Goal: Task Accomplishment & Management: Use online tool/utility

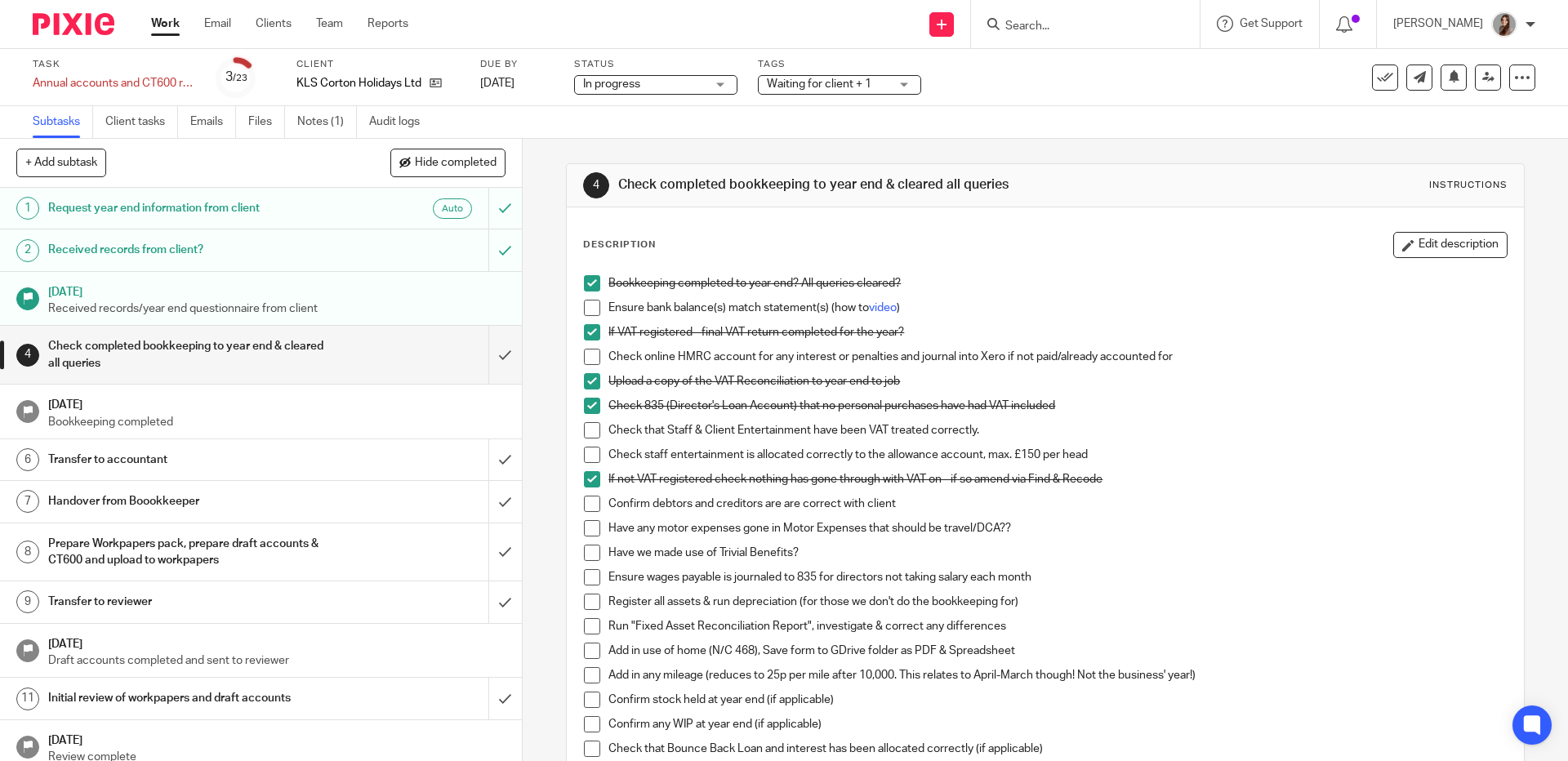
click at [586, 430] on span at bounding box center [592, 430] width 16 height 16
click at [586, 456] on span at bounding box center [592, 455] width 16 height 16
click at [586, 506] on span at bounding box center [592, 504] width 16 height 16
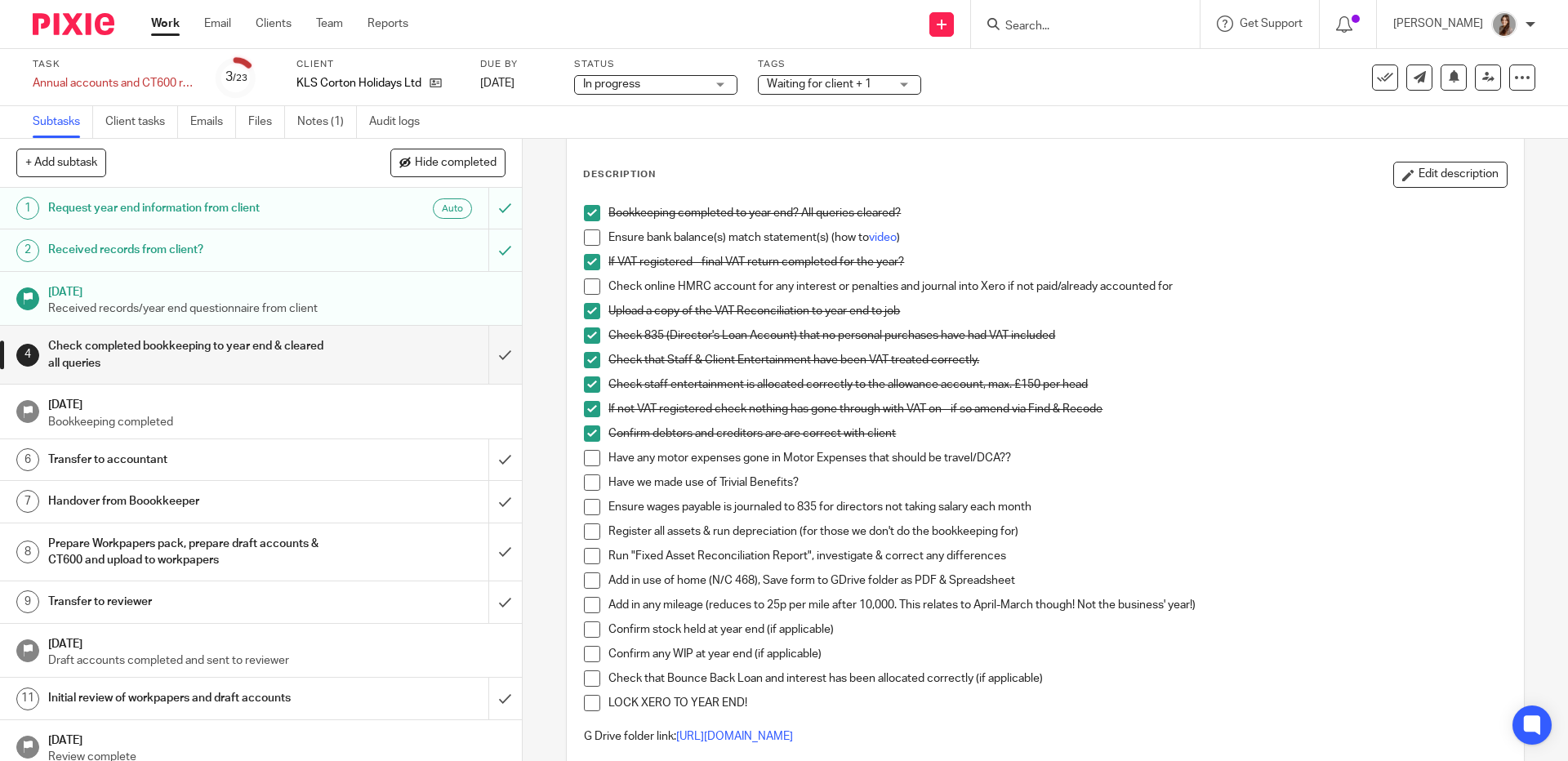
scroll to position [88, 0]
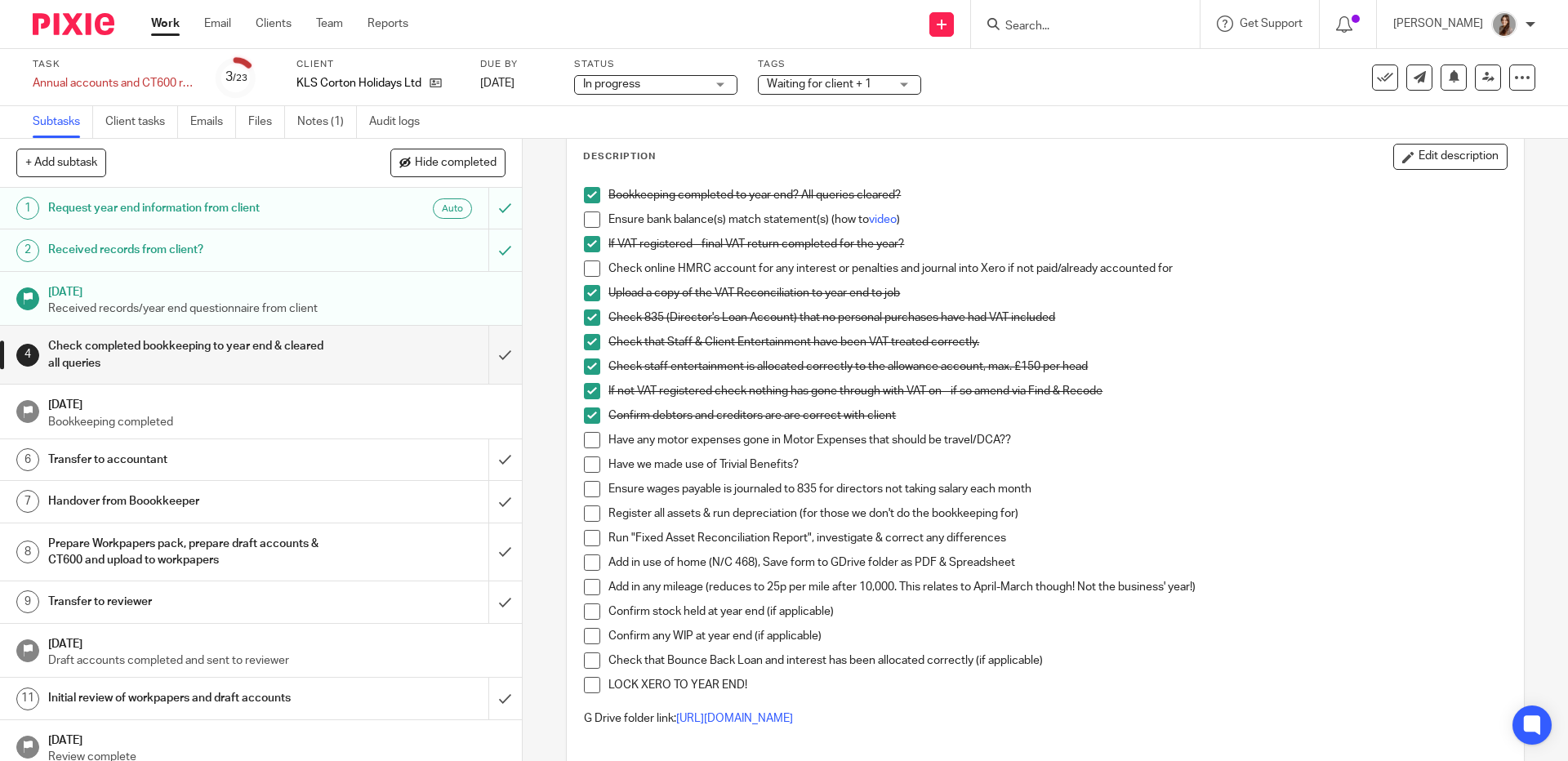
click at [589, 463] on span at bounding box center [592, 464] width 16 height 16
click at [584, 492] on span at bounding box center [592, 489] width 16 height 16
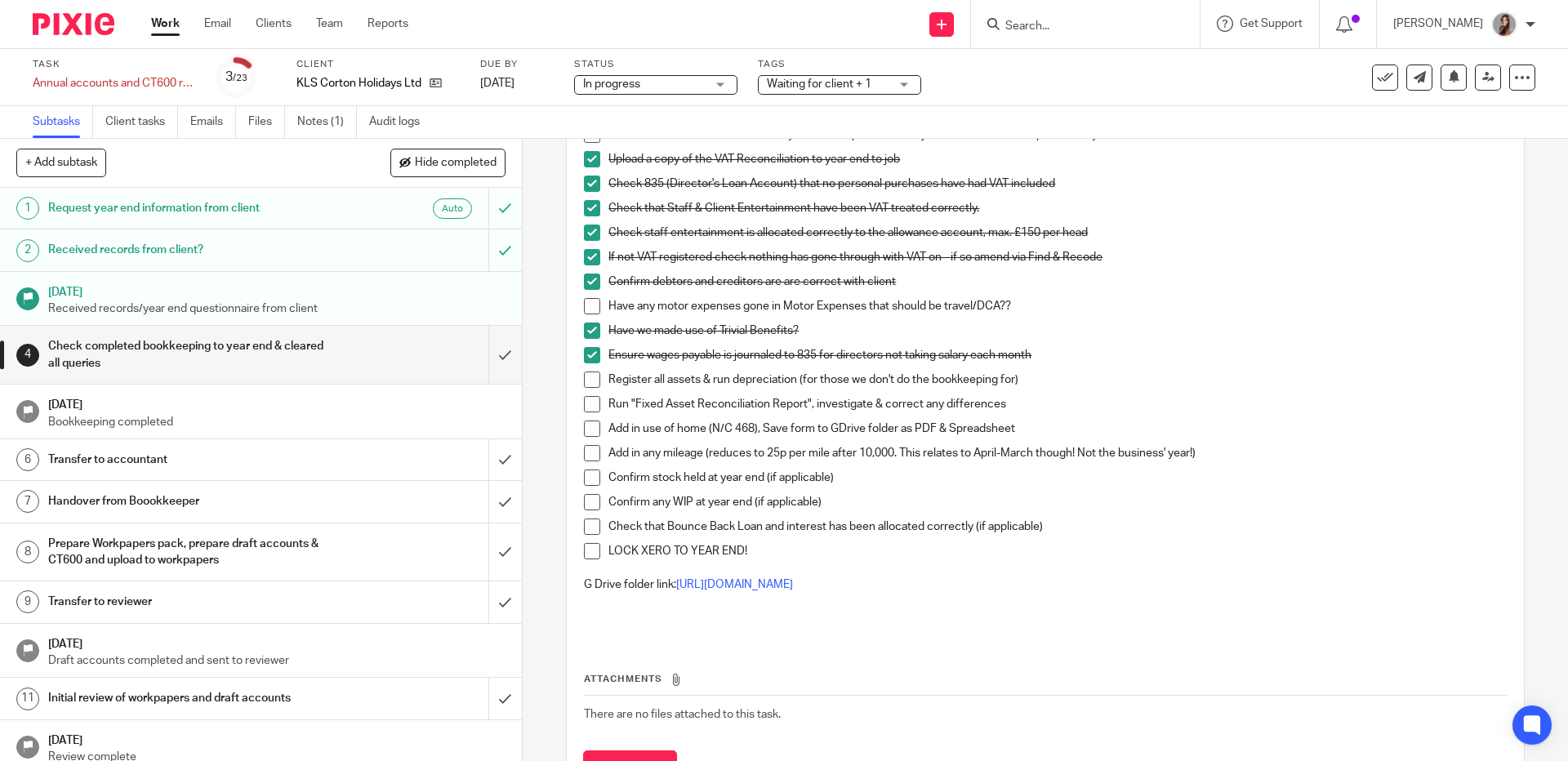
scroll to position [236, 0]
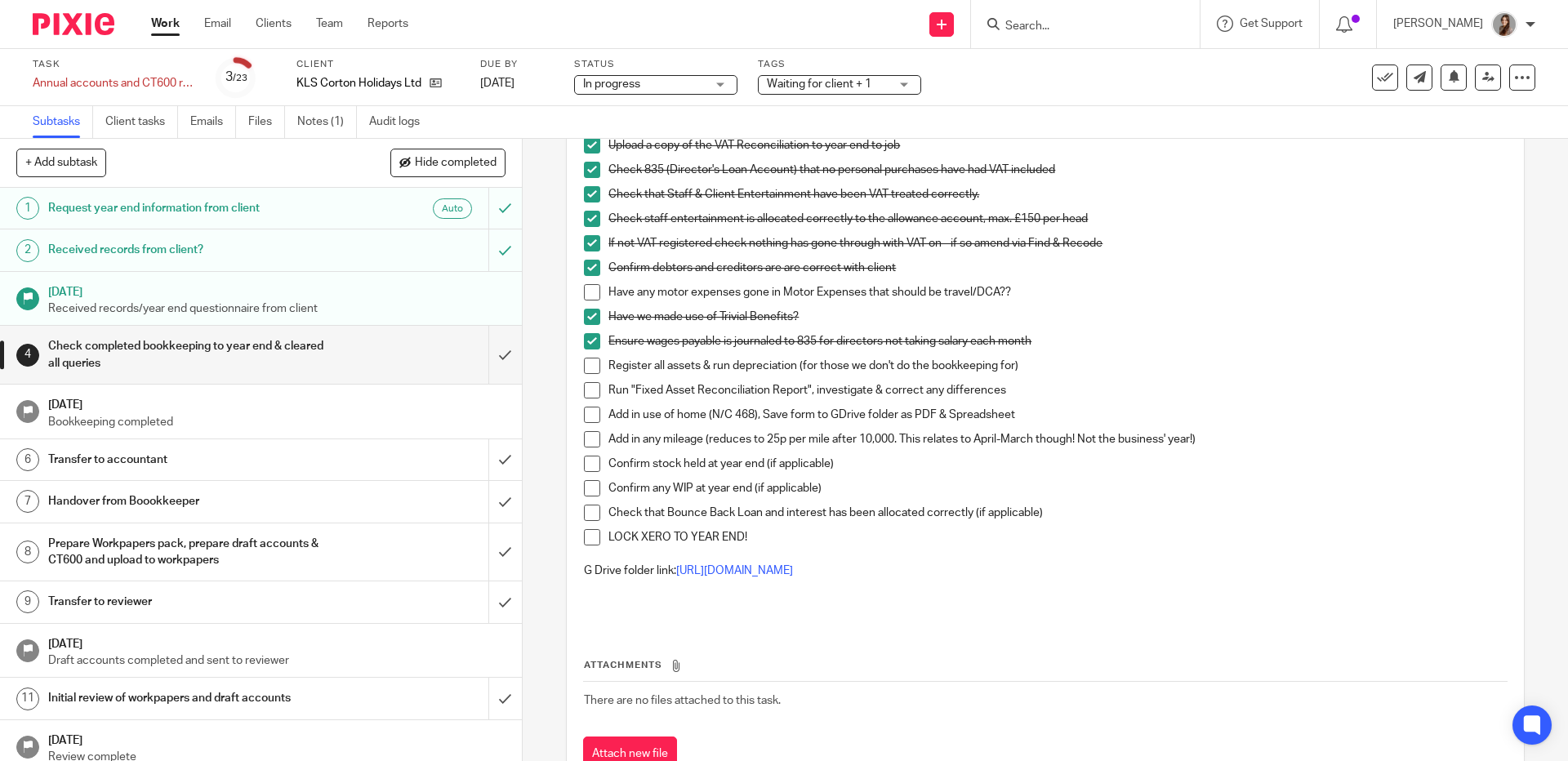
click at [590, 369] on span at bounding box center [592, 366] width 16 height 16
click at [587, 390] on span at bounding box center [592, 390] width 16 height 16
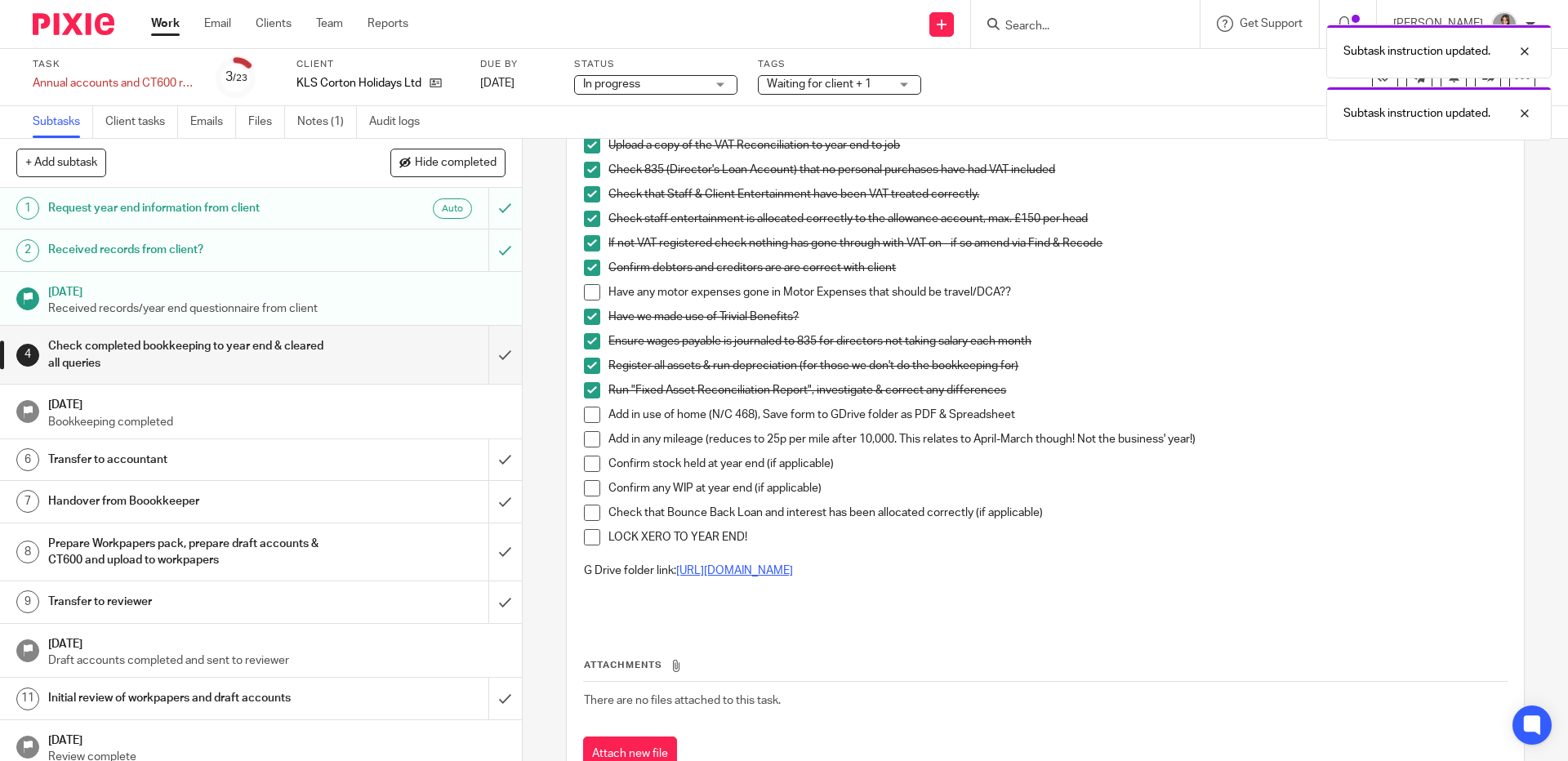
click at [779, 567] on link "[URL][DOMAIN_NAME]" at bounding box center [734, 570] width 117 height 11
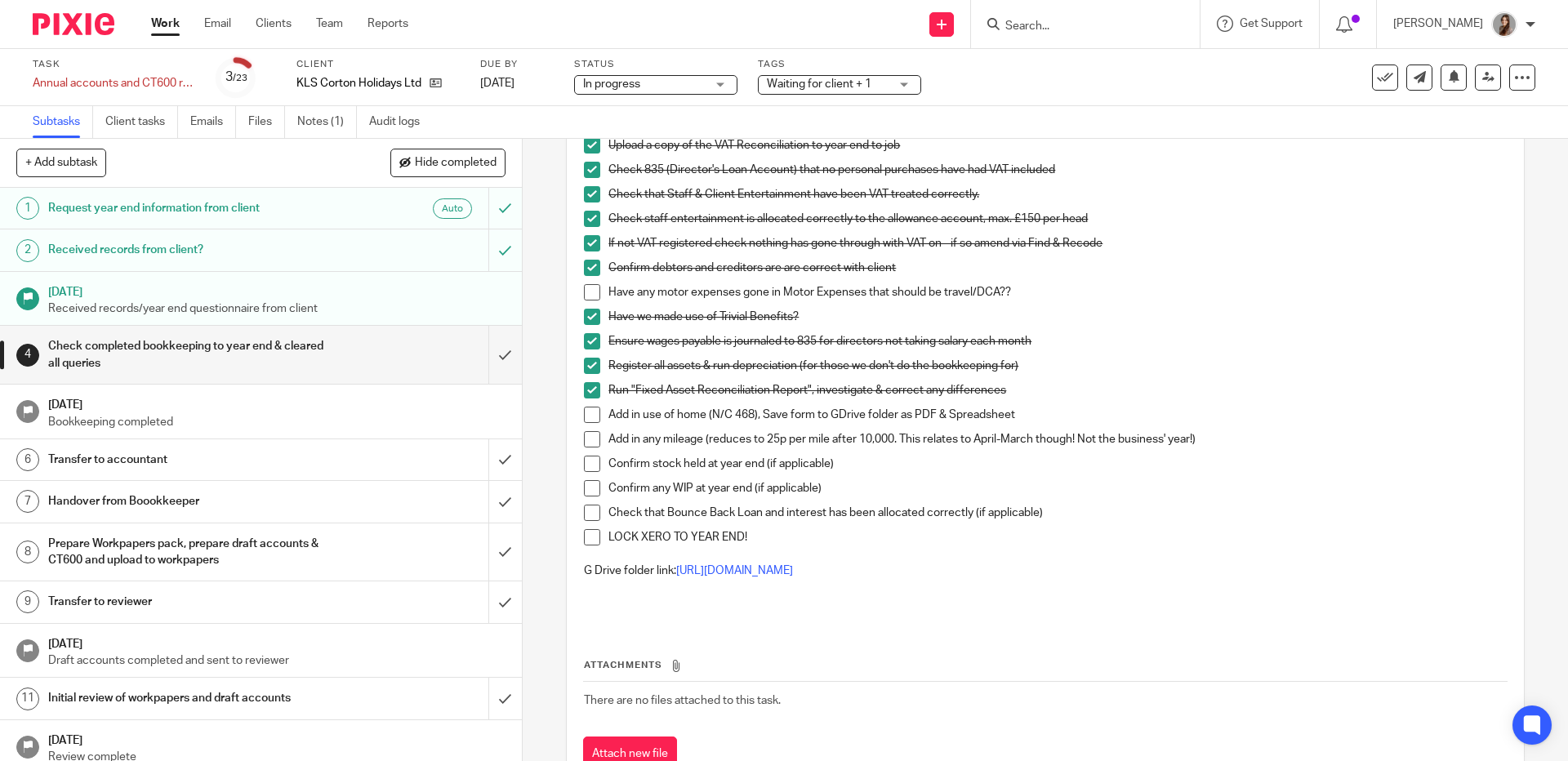
click at [591, 416] on span at bounding box center [592, 415] width 16 height 16
click at [587, 468] on span at bounding box center [592, 464] width 16 height 16
click at [590, 495] on span at bounding box center [592, 488] width 16 height 16
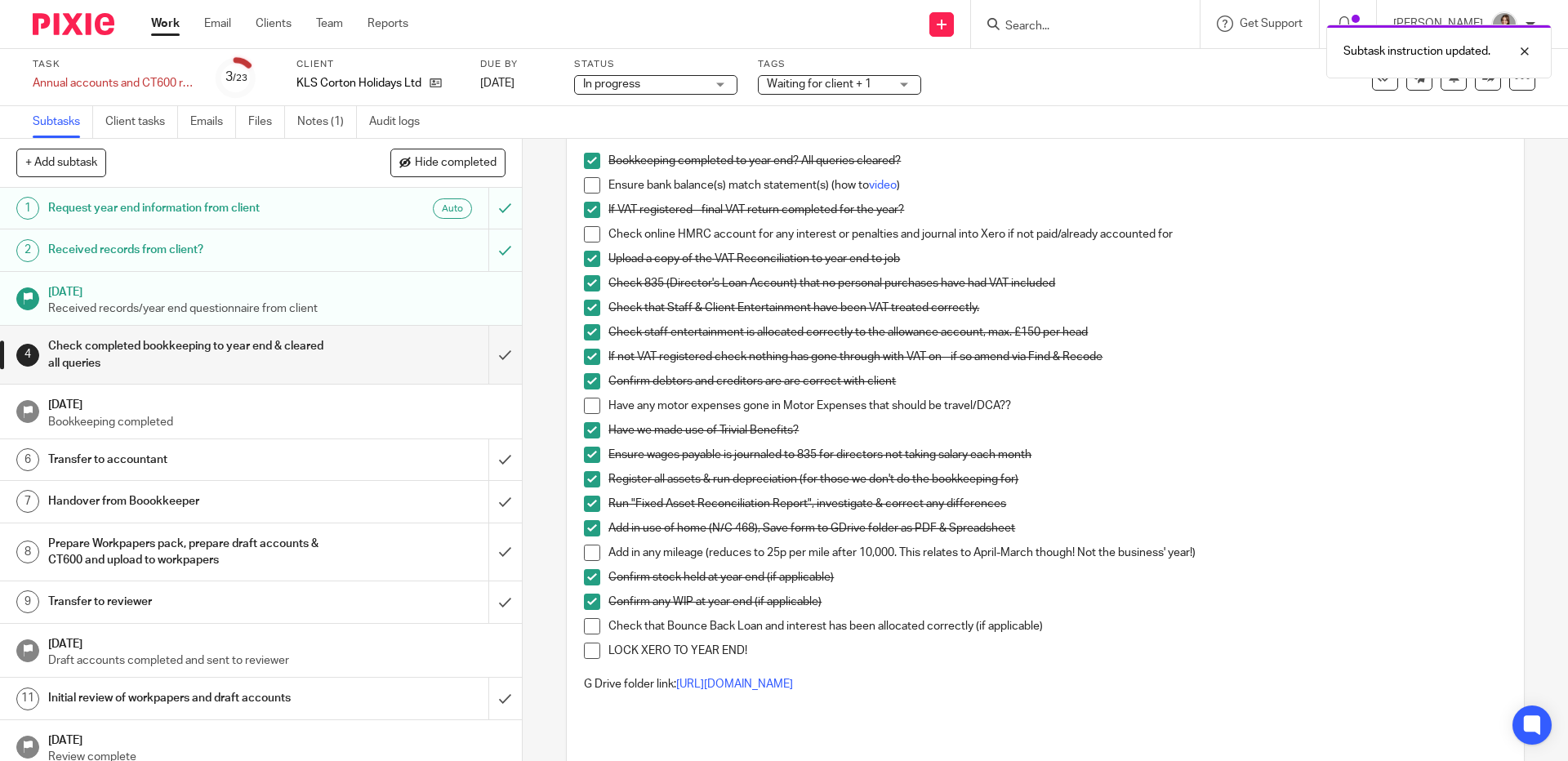
scroll to position [127, 0]
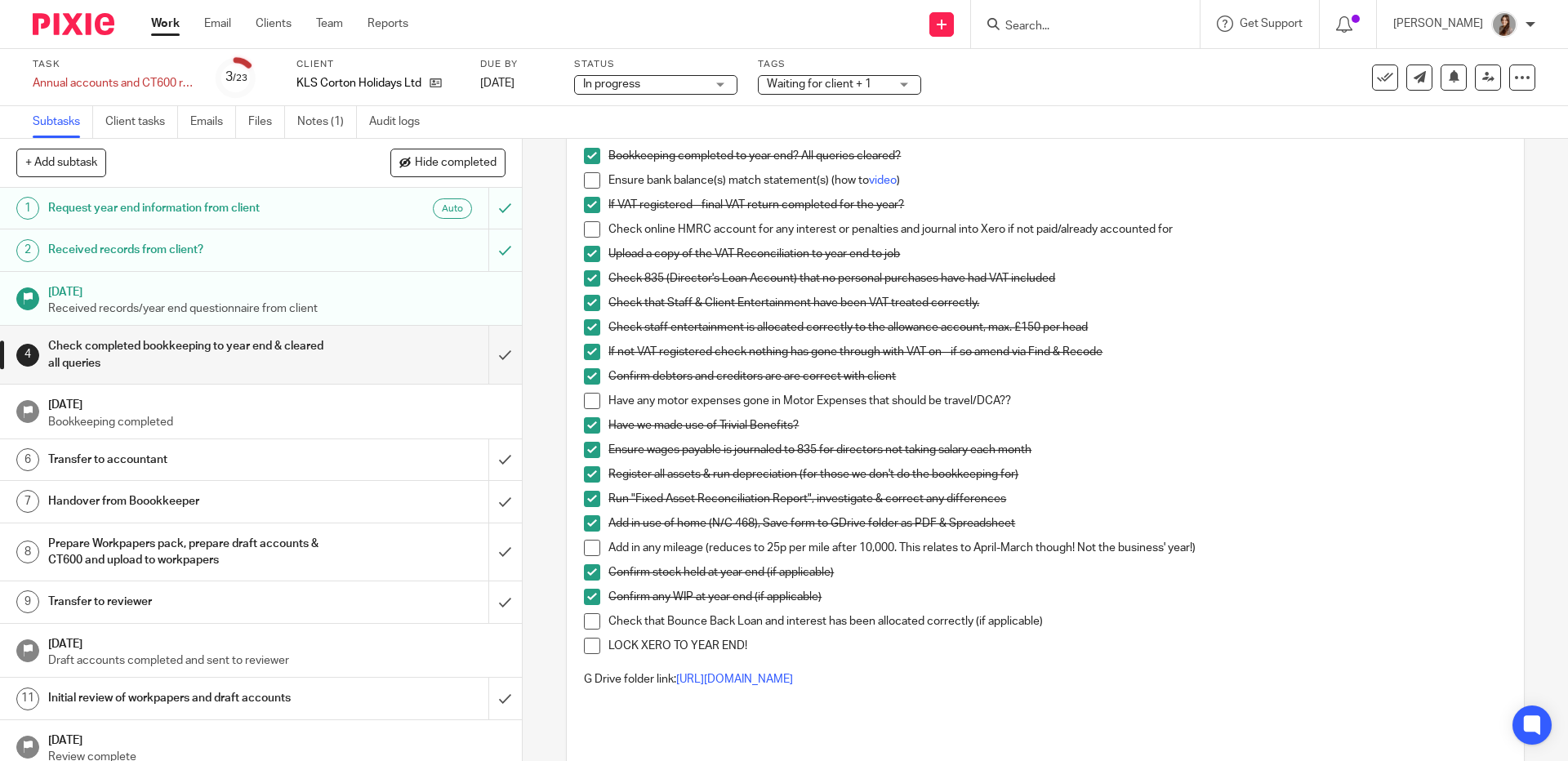
click at [586, 617] on span at bounding box center [592, 621] width 16 height 16
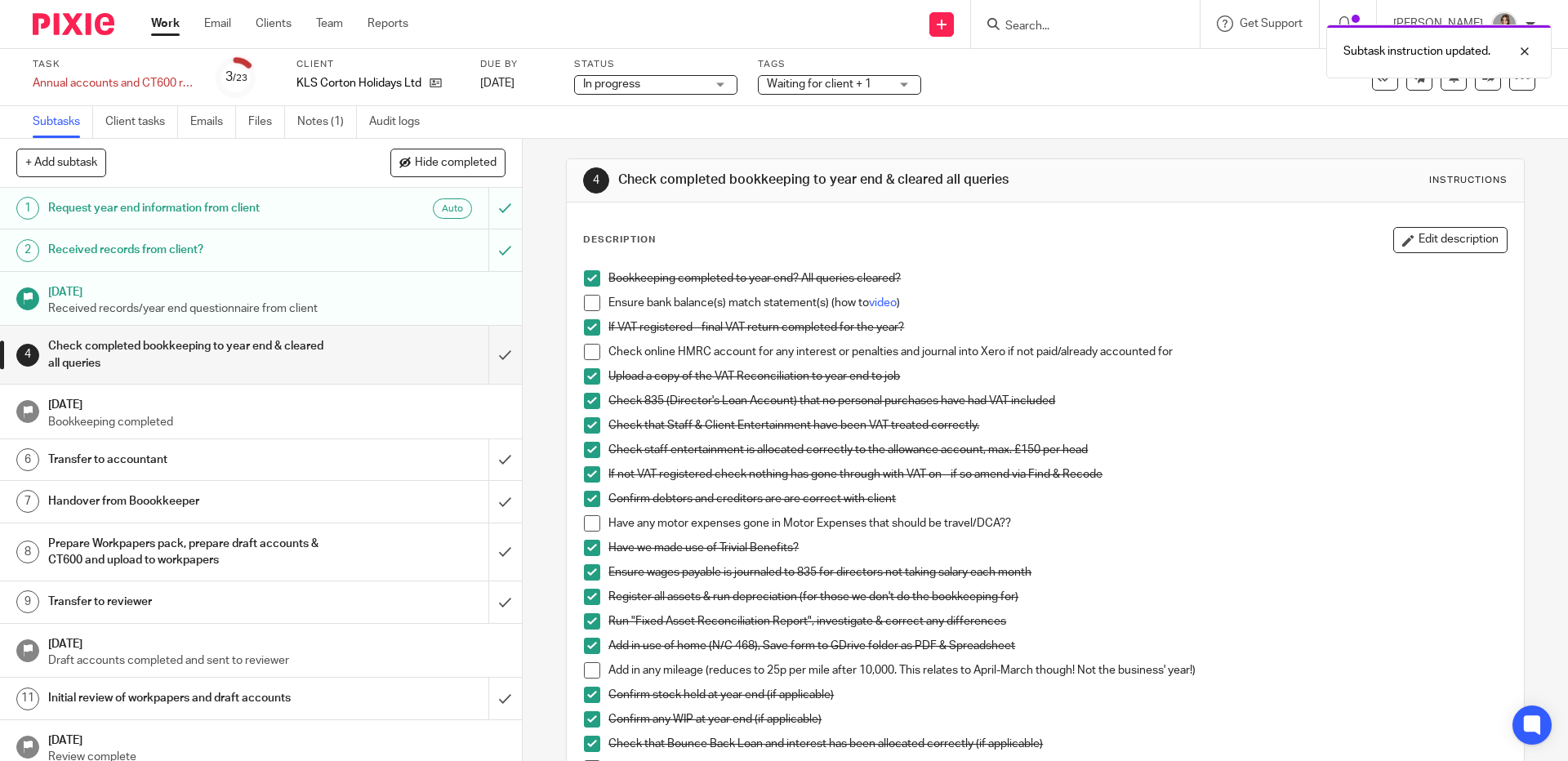
scroll to position [0, 0]
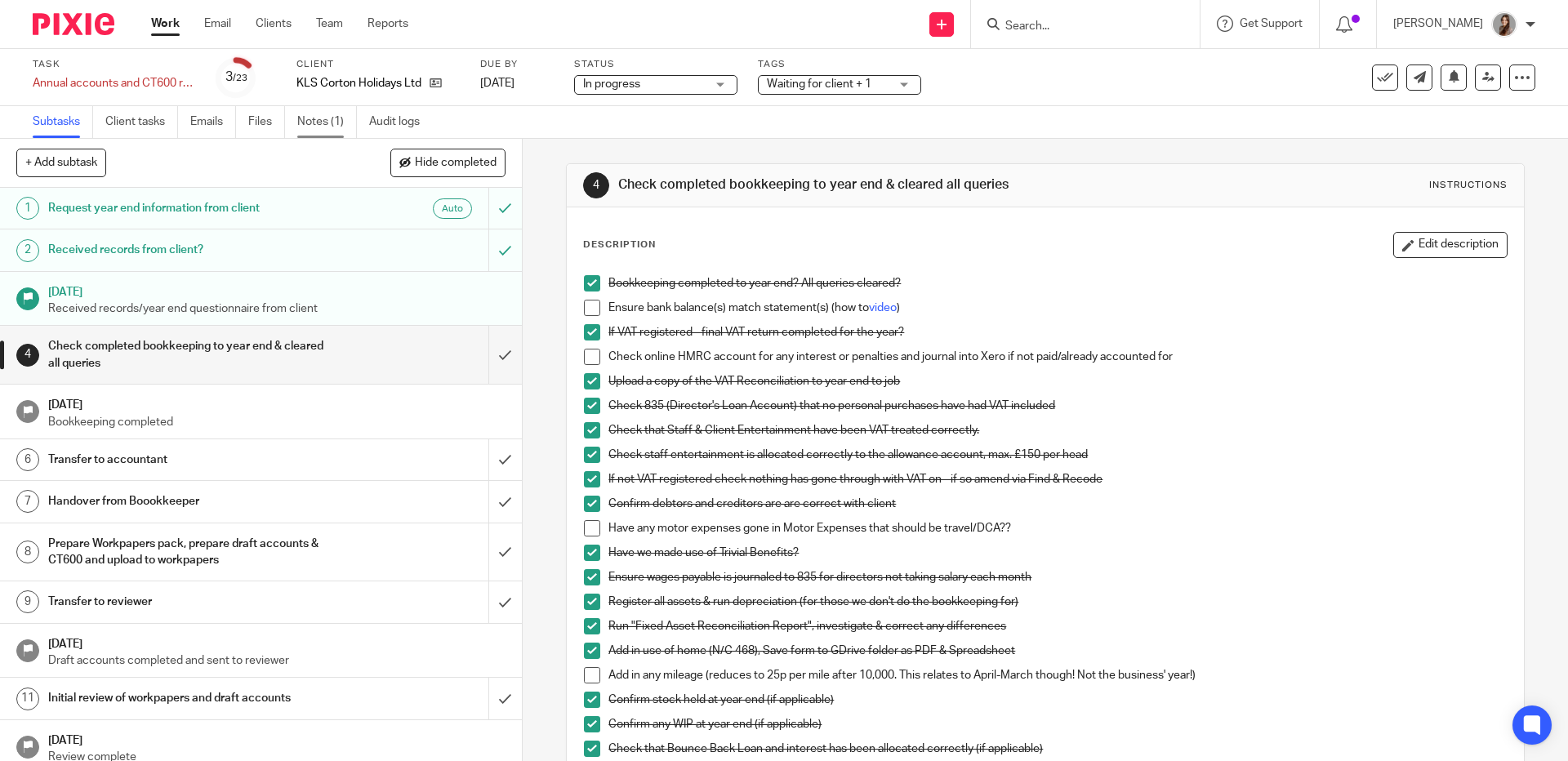
click at [347, 124] on link "Notes (1)" at bounding box center [327, 122] width 60 height 32
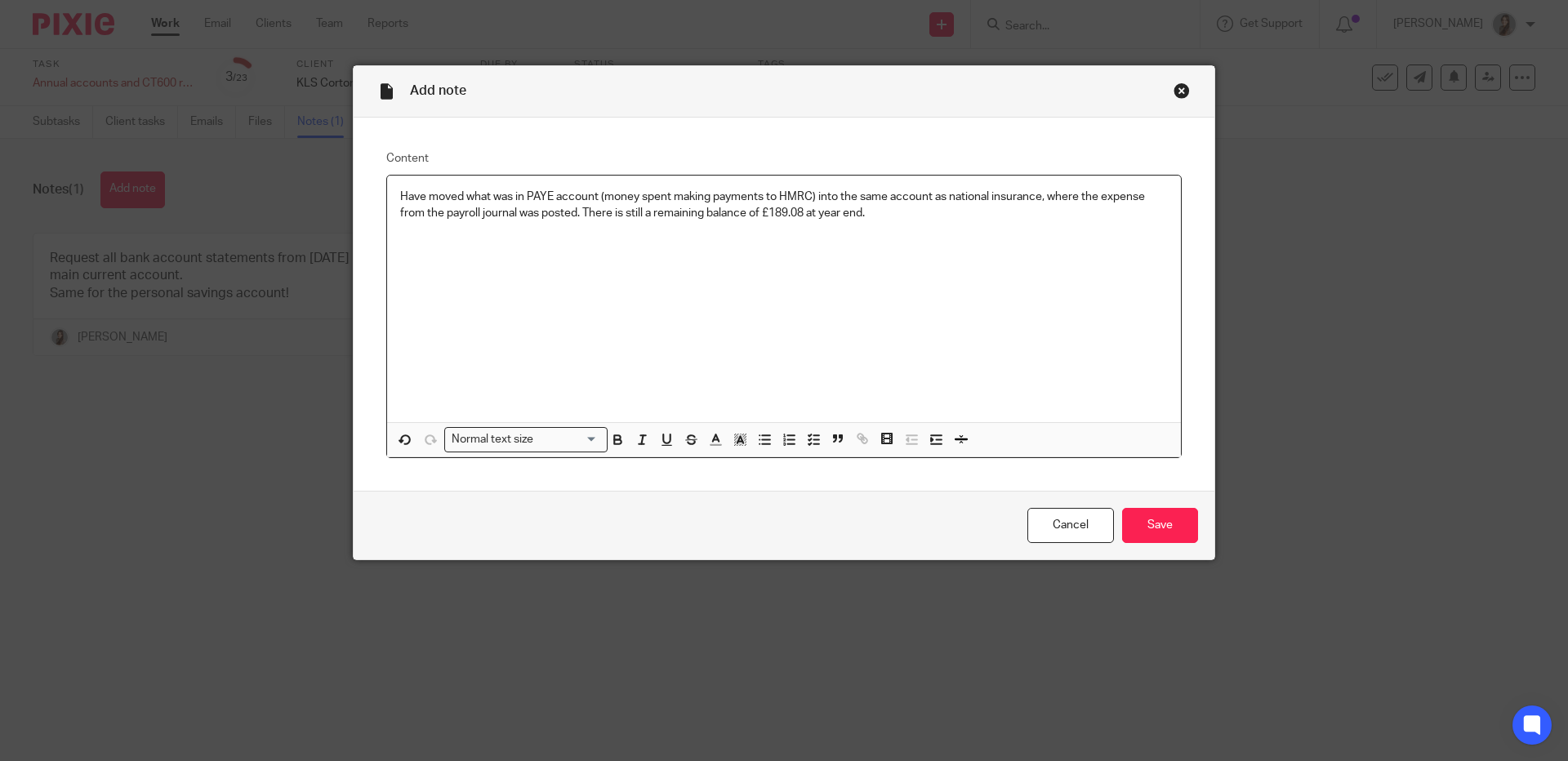
click at [1153, 533] on input "Save" at bounding box center [1160, 525] width 76 height 35
